Goal: Information Seeking & Learning: Find specific page/section

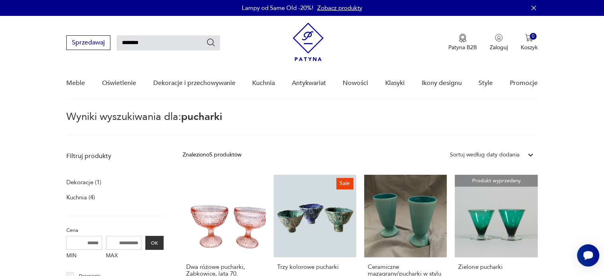
click at [131, 39] on input "********" at bounding box center [168, 42] width 103 height 15
type input "*********"
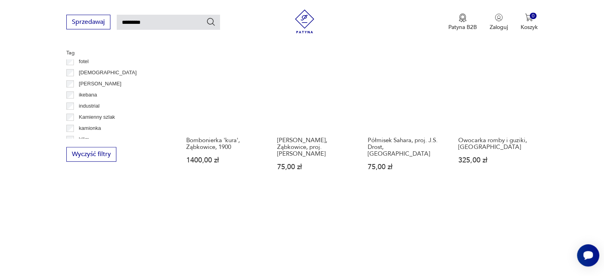
scroll to position [545, 0]
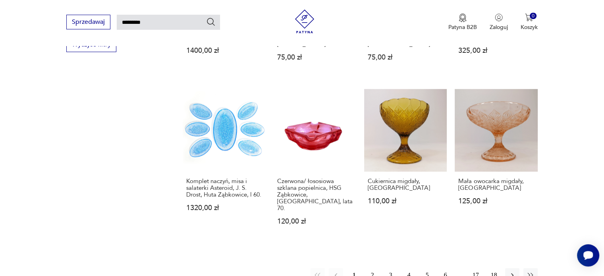
click at [374, 268] on button "2" at bounding box center [372, 275] width 14 height 14
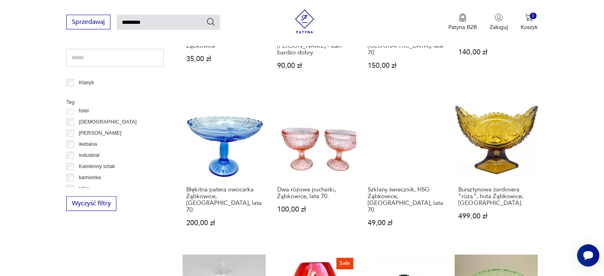
scroll to position [584, 0]
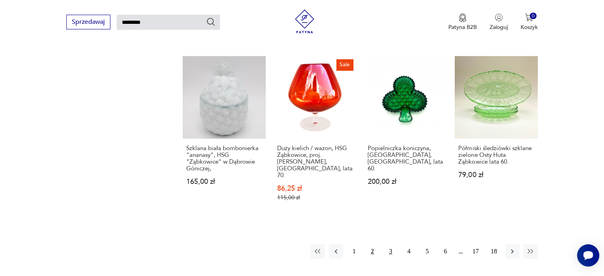
click at [388, 244] on button "3" at bounding box center [391, 251] width 14 height 14
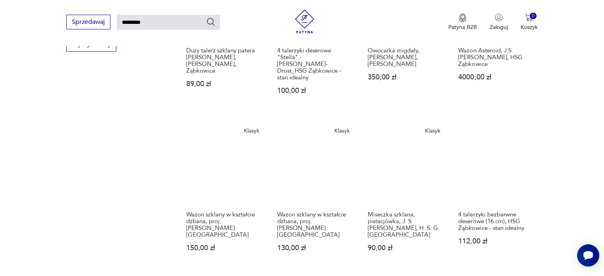
scroll to position [584, 0]
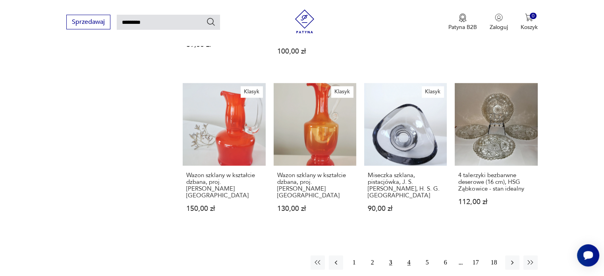
click at [408, 255] on button "4" at bounding box center [409, 262] width 14 height 14
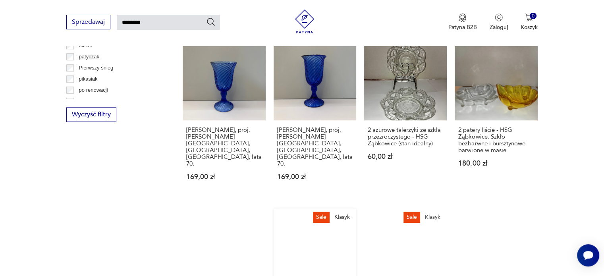
scroll to position [584, 0]
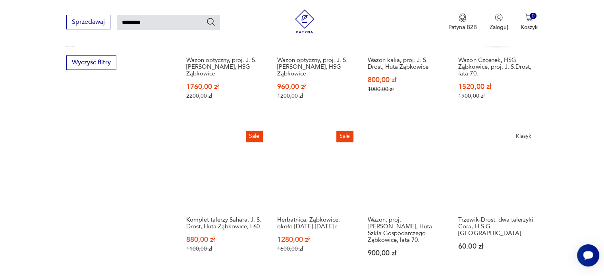
scroll to position [624, 0]
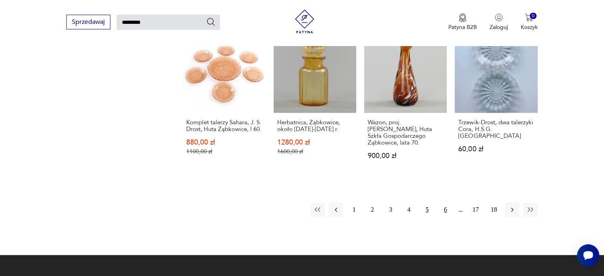
click at [444, 210] on button "6" at bounding box center [446, 210] width 14 height 14
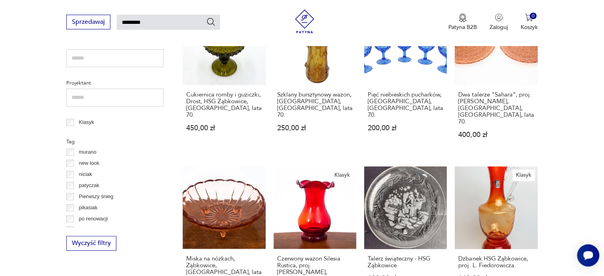
scroll to position [306, 0]
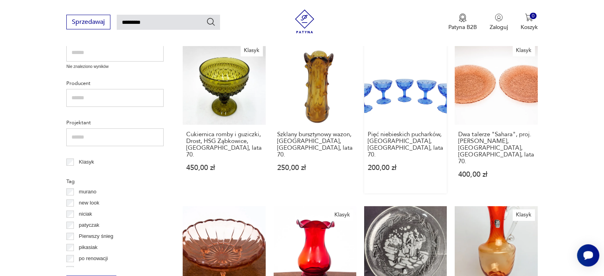
click at [405, 81] on link "Pięć niebieskich pucharków, [GEOGRAPHIC_DATA], [GEOGRAPHIC_DATA], lata 70. 200,…" at bounding box center [405, 117] width 83 height 151
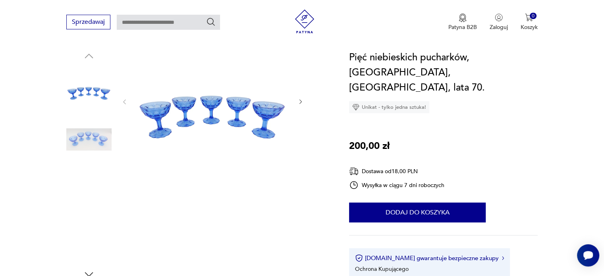
scroll to position [159, 0]
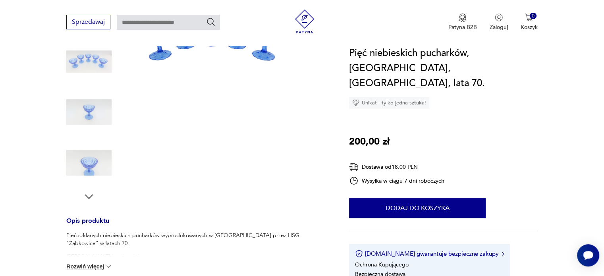
click at [93, 61] on img at bounding box center [88, 61] width 45 height 45
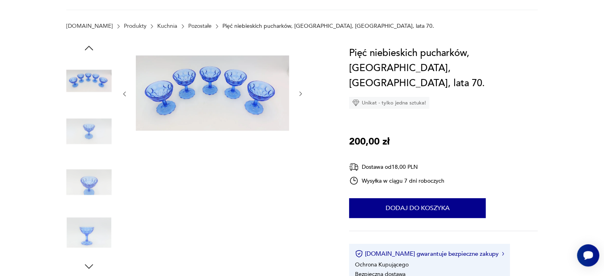
scroll to position [40, 0]
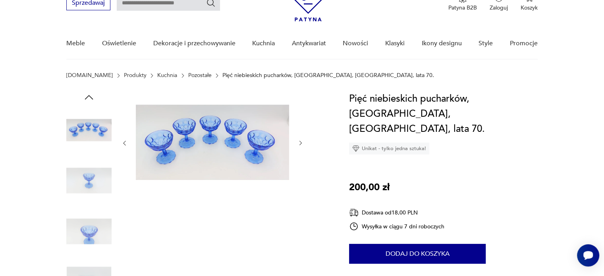
type input "*********"
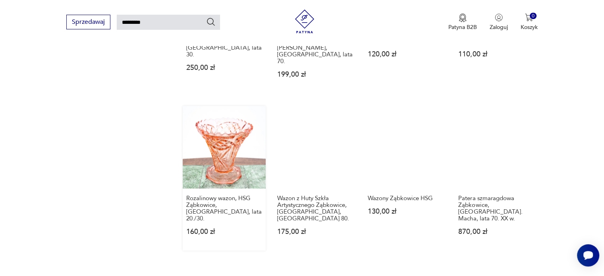
scroll to position [584, 0]
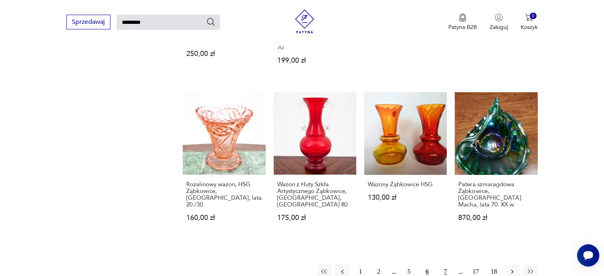
click at [445, 265] on button "7" at bounding box center [446, 272] width 14 height 14
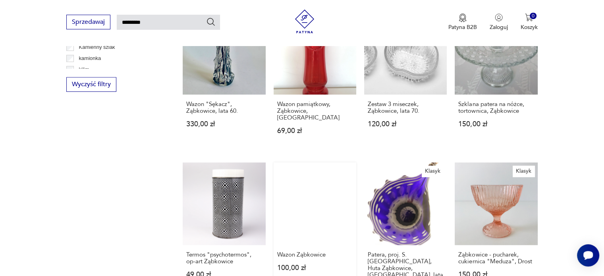
scroll to position [664, 0]
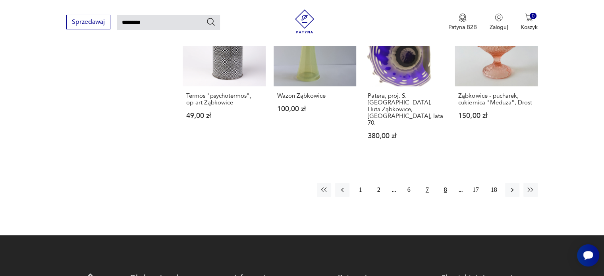
click at [447, 183] on button "8" at bounding box center [446, 190] width 14 height 14
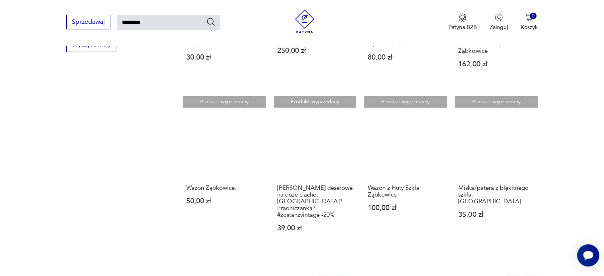
scroll to position [664, 0]
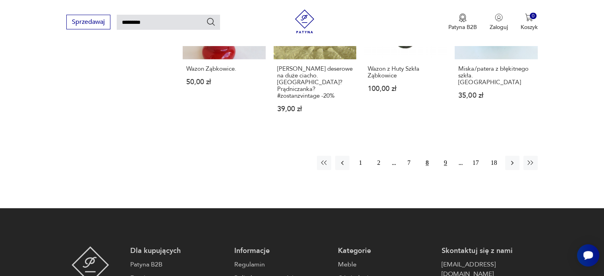
click at [445, 156] on button "9" at bounding box center [446, 163] width 14 height 14
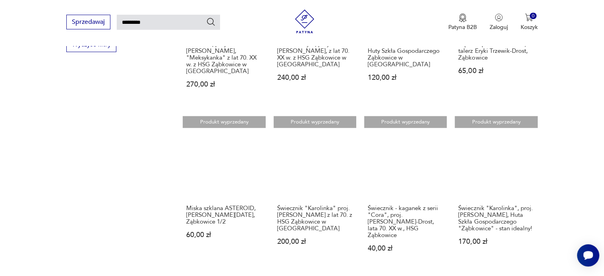
scroll to position [664, 0]
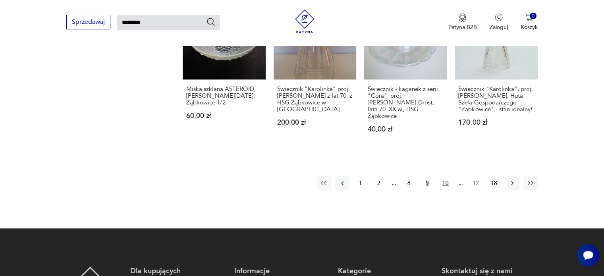
click at [446, 176] on button "10" at bounding box center [446, 183] width 14 height 14
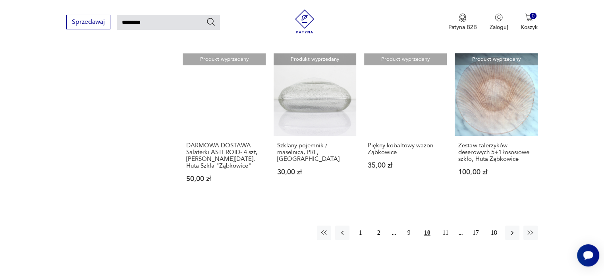
scroll to position [664, 0]
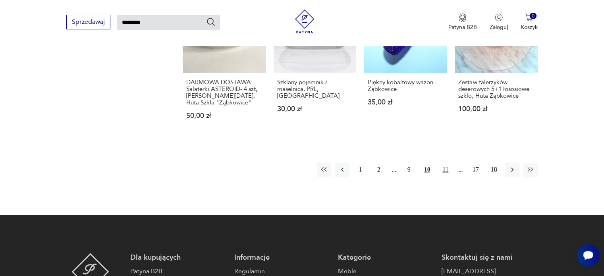
click at [443, 162] on button "11" at bounding box center [446, 169] width 14 height 14
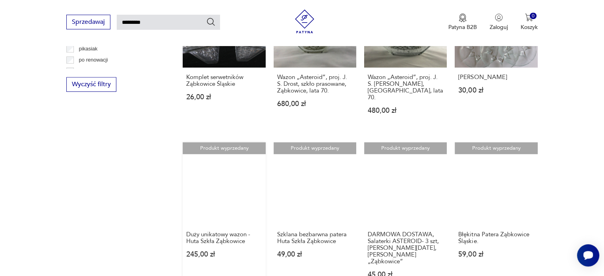
scroll to position [664, 0]
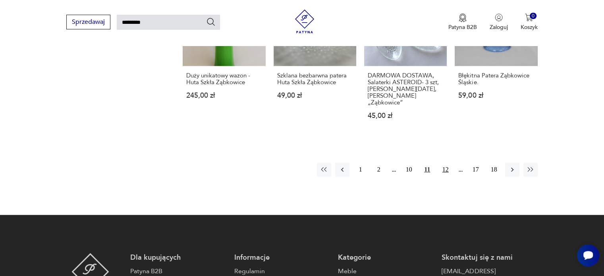
click at [448, 162] on button "12" at bounding box center [446, 169] width 14 height 14
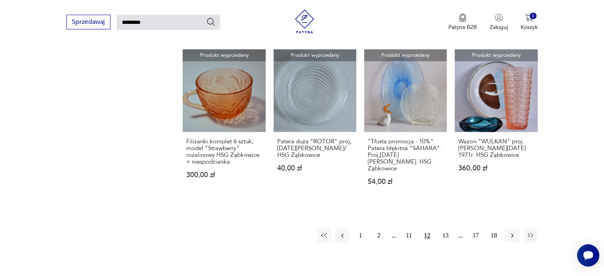
scroll to position [584, 0]
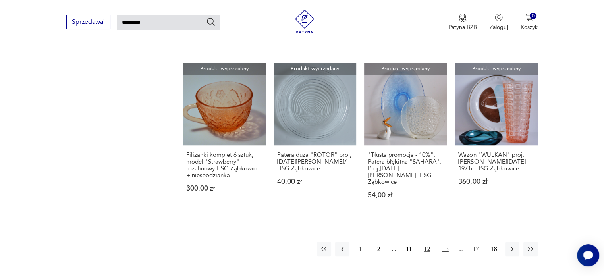
click at [444, 242] on button "13" at bounding box center [446, 249] width 14 height 14
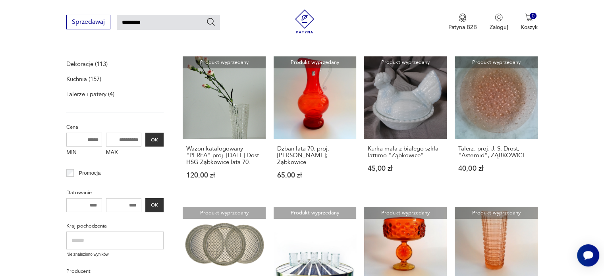
scroll to position [227, 0]
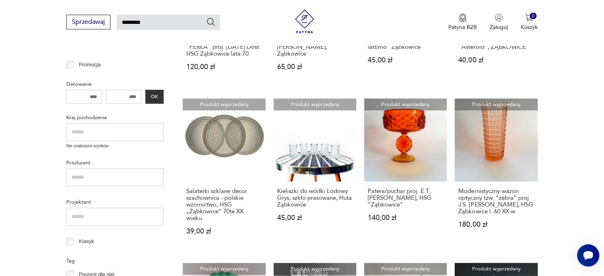
drag, startPoint x: 110, startPoint y: 181, endPoint x: 575, endPoint y: 135, distance: 466.7
click at [575, 135] on section "Filtruj produkty Dekoracje (113) Kuchnia (157) Talerze i patery (4) Cena MIN MA…" at bounding box center [302, 276] width 604 height 711
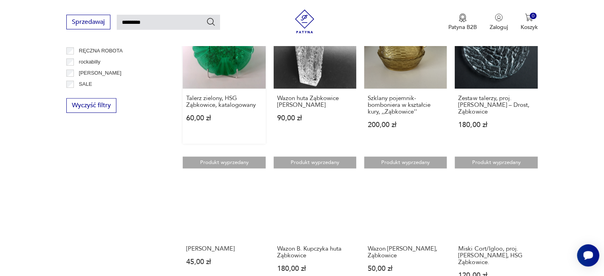
scroll to position [584, 0]
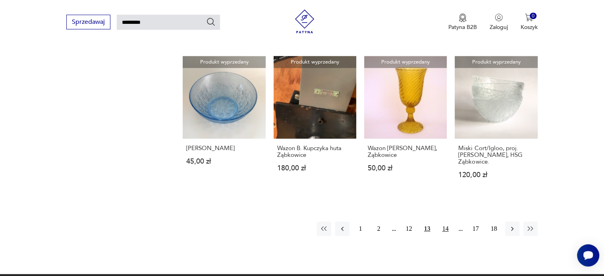
click at [443, 235] on button "14" at bounding box center [446, 229] width 14 height 14
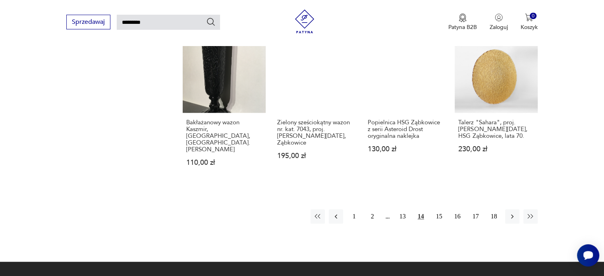
scroll to position [664, 0]
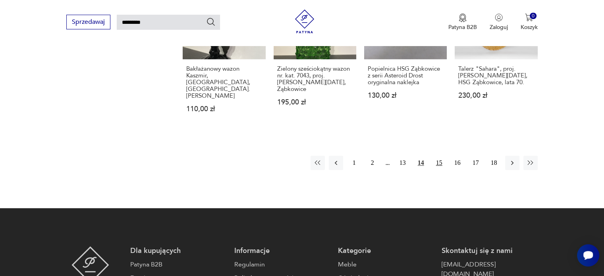
click at [436, 156] on button "15" at bounding box center [439, 163] width 14 height 14
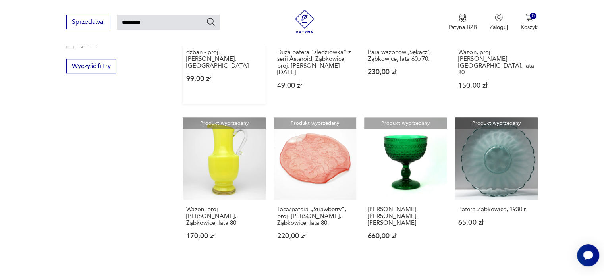
scroll to position [624, 0]
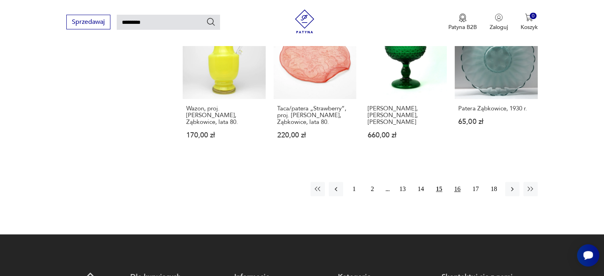
click at [458, 182] on button "16" at bounding box center [457, 189] width 14 height 14
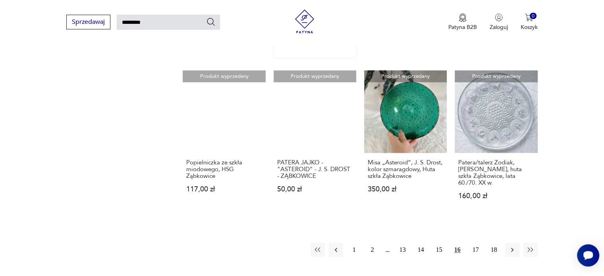
scroll to position [584, 0]
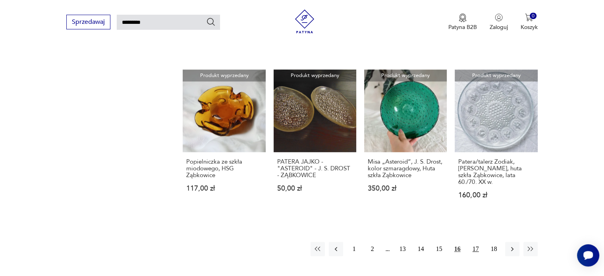
click at [475, 242] on button "17" at bounding box center [476, 249] width 14 height 14
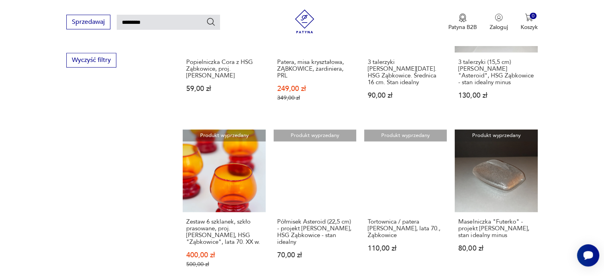
scroll to position [624, 0]
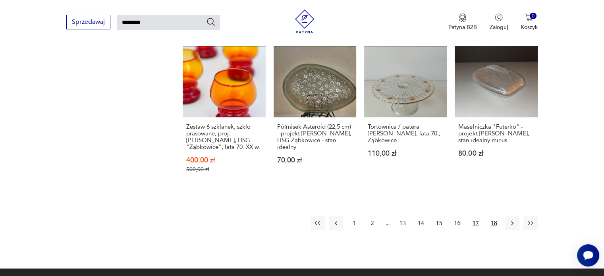
click at [495, 217] on button "18" at bounding box center [494, 223] width 14 height 14
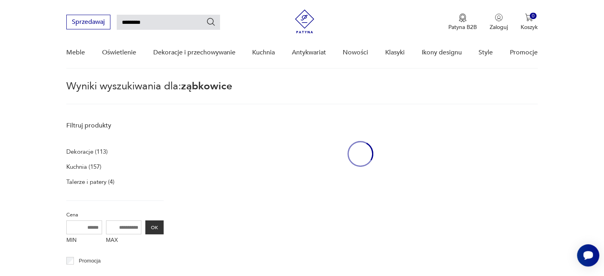
scroll to position [28, 0]
